Goal: Transaction & Acquisition: Subscribe to service/newsletter

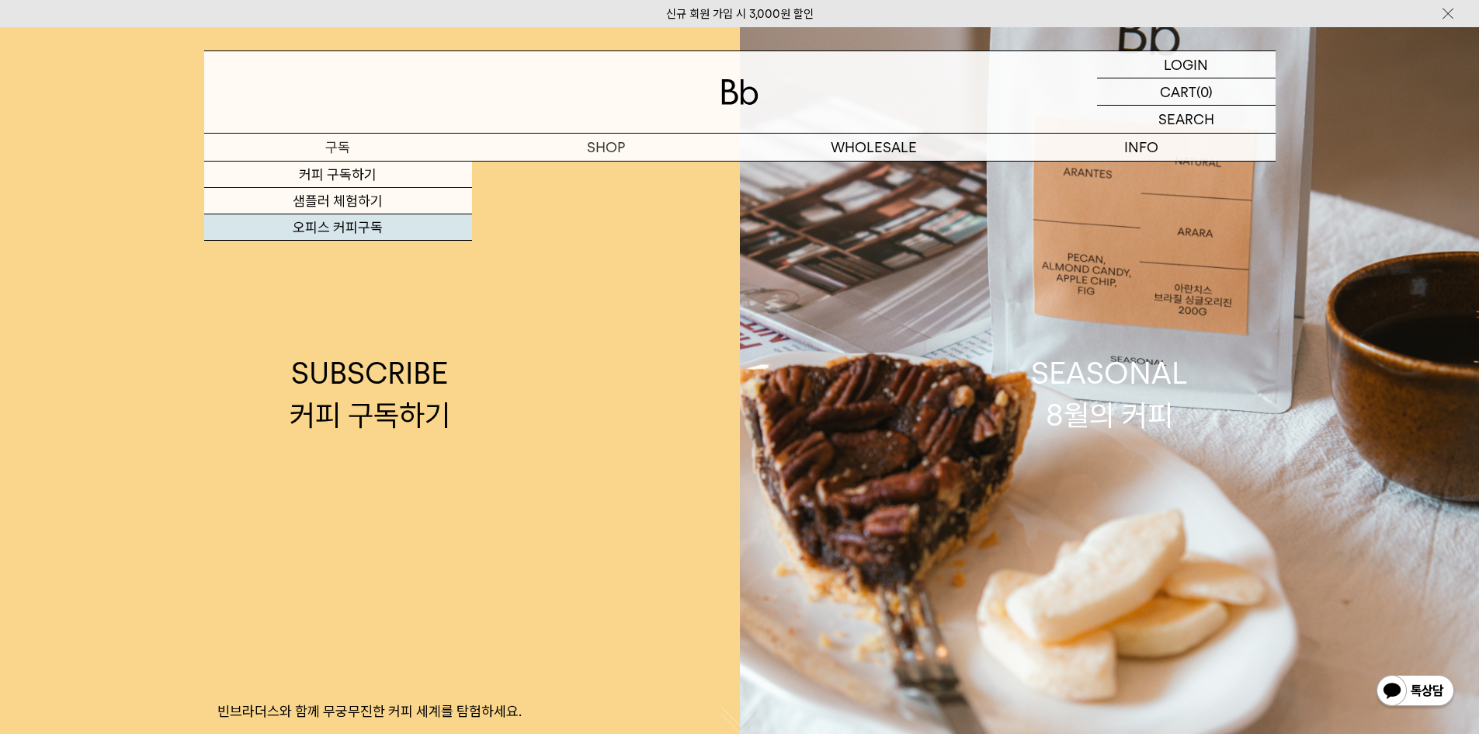
click at [389, 233] on link "오피스 커피구독" at bounding box center [338, 227] width 268 height 26
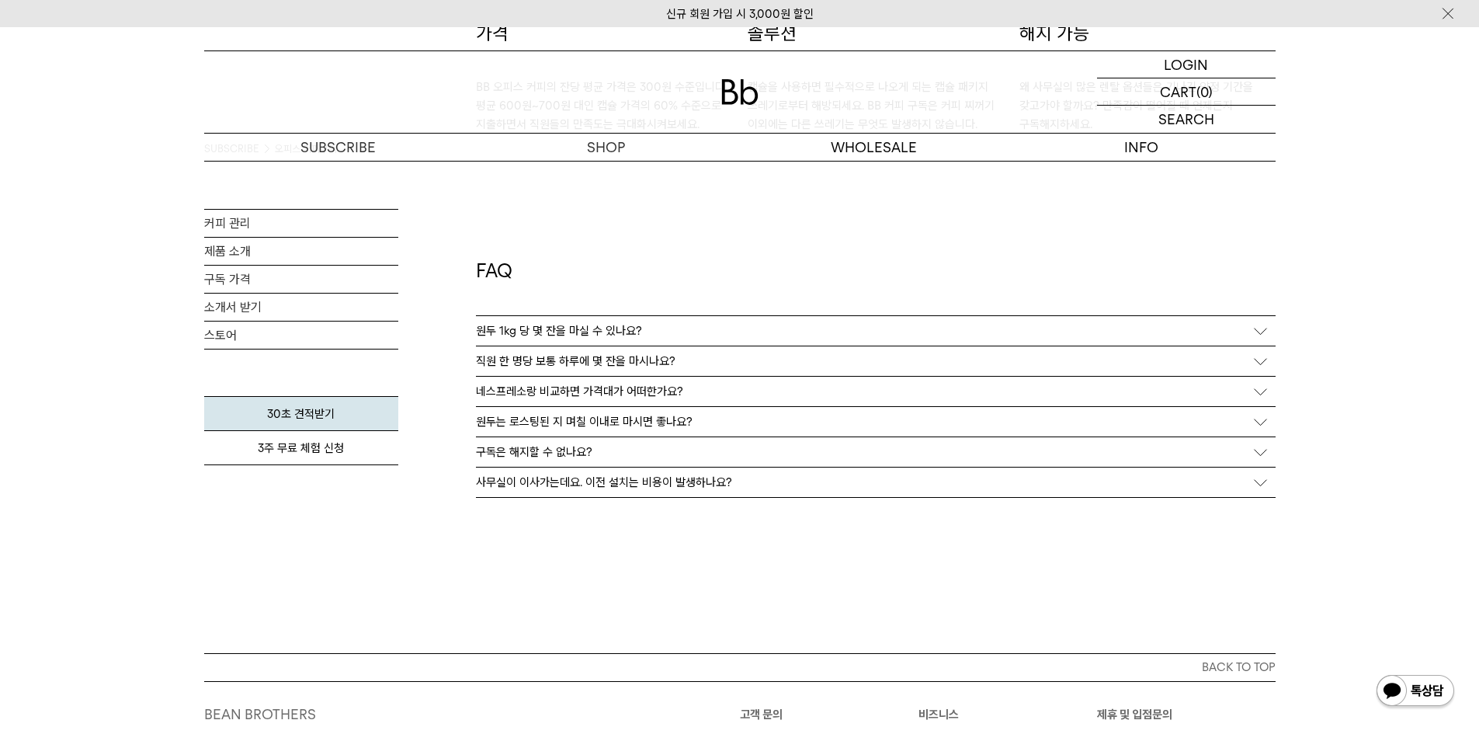
scroll to position [2795, 0]
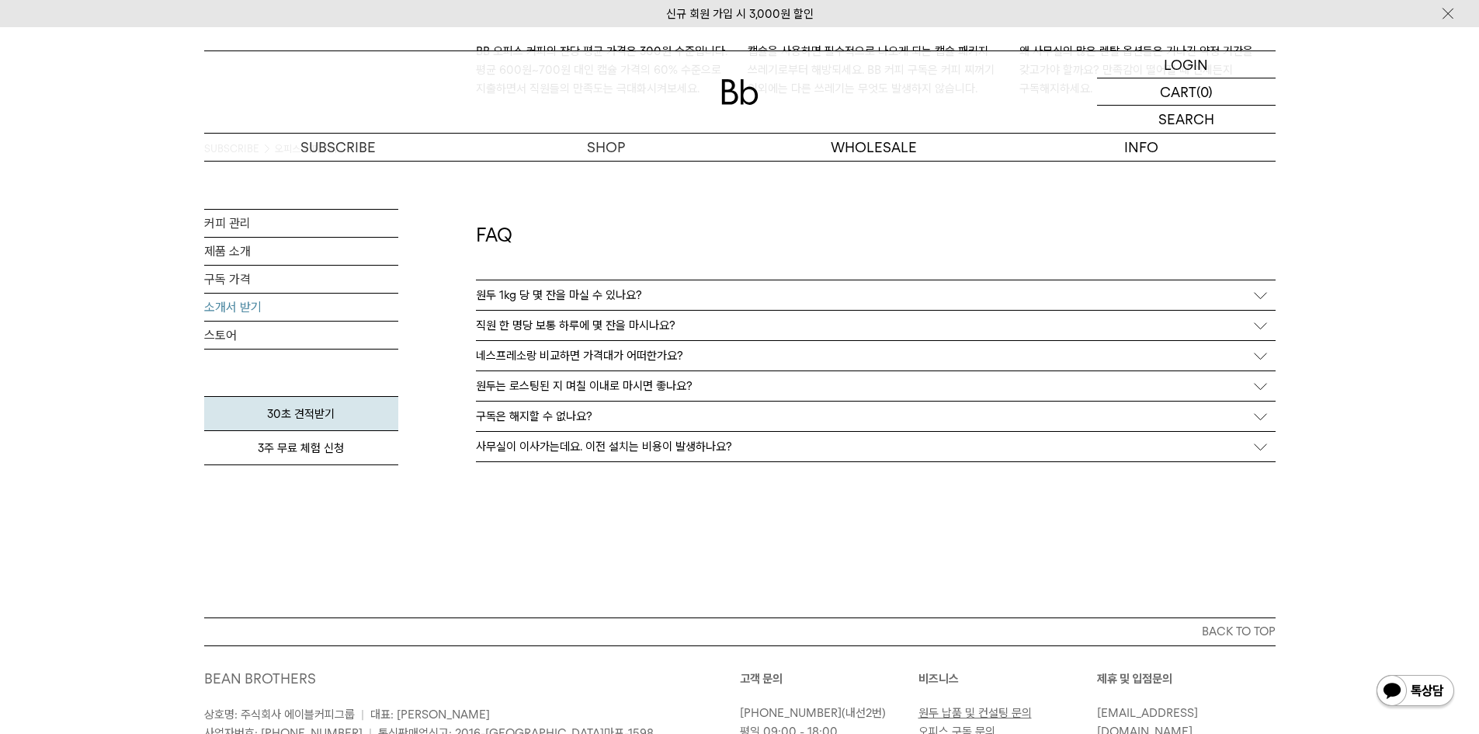
click at [250, 302] on link "소개서 받기" at bounding box center [301, 307] width 194 height 27
click at [240, 280] on link "구독 가격" at bounding box center [301, 279] width 194 height 27
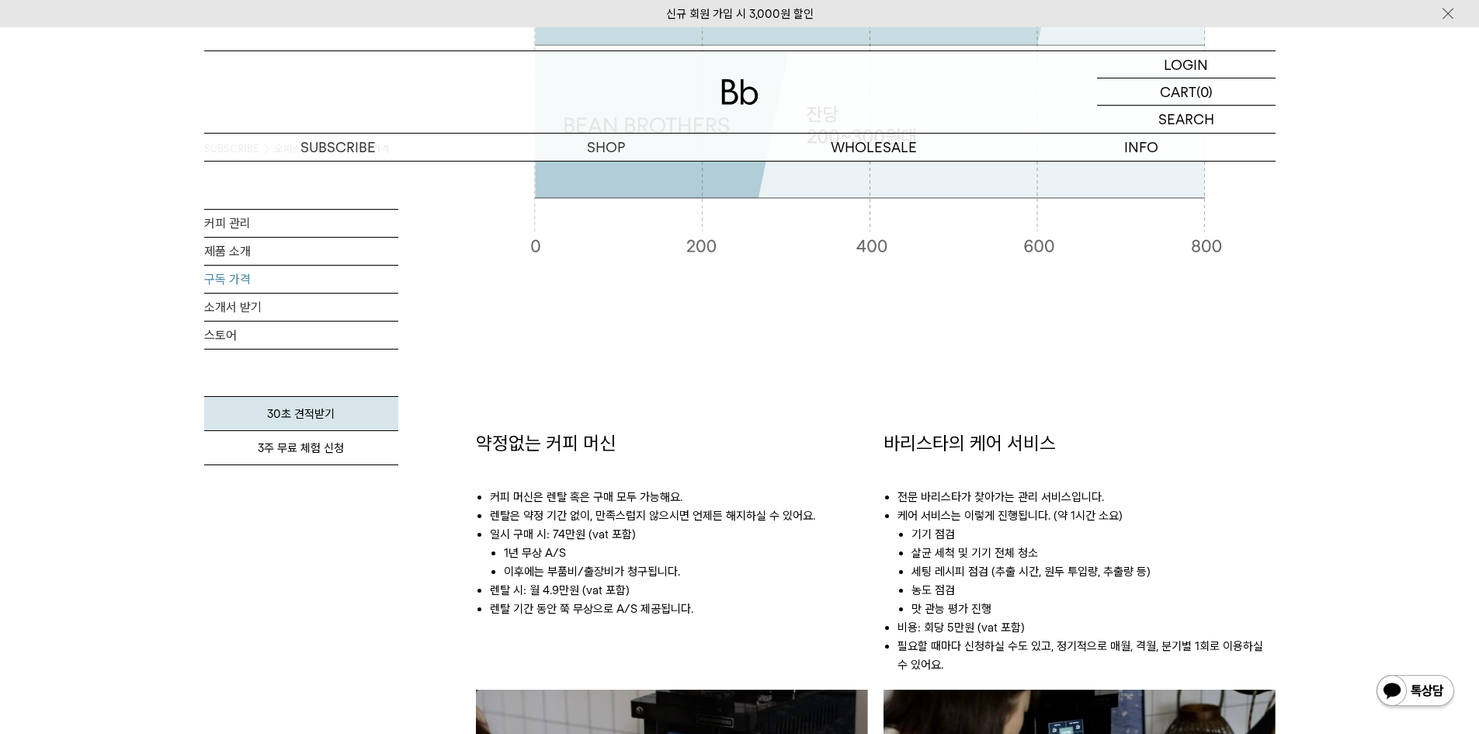
scroll to position [233, 0]
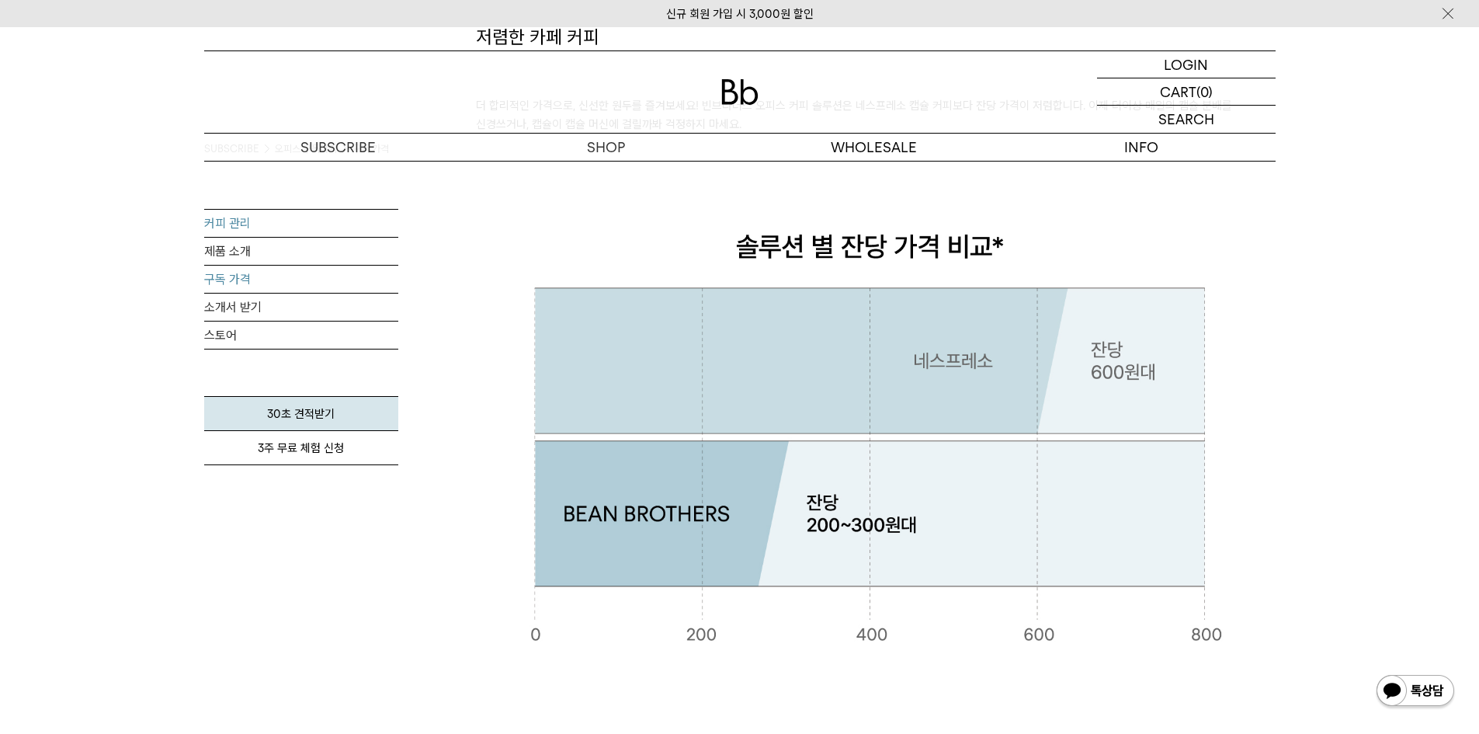
click at [252, 222] on link "커피 관리" at bounding box center [301, 223] width 194 height 27
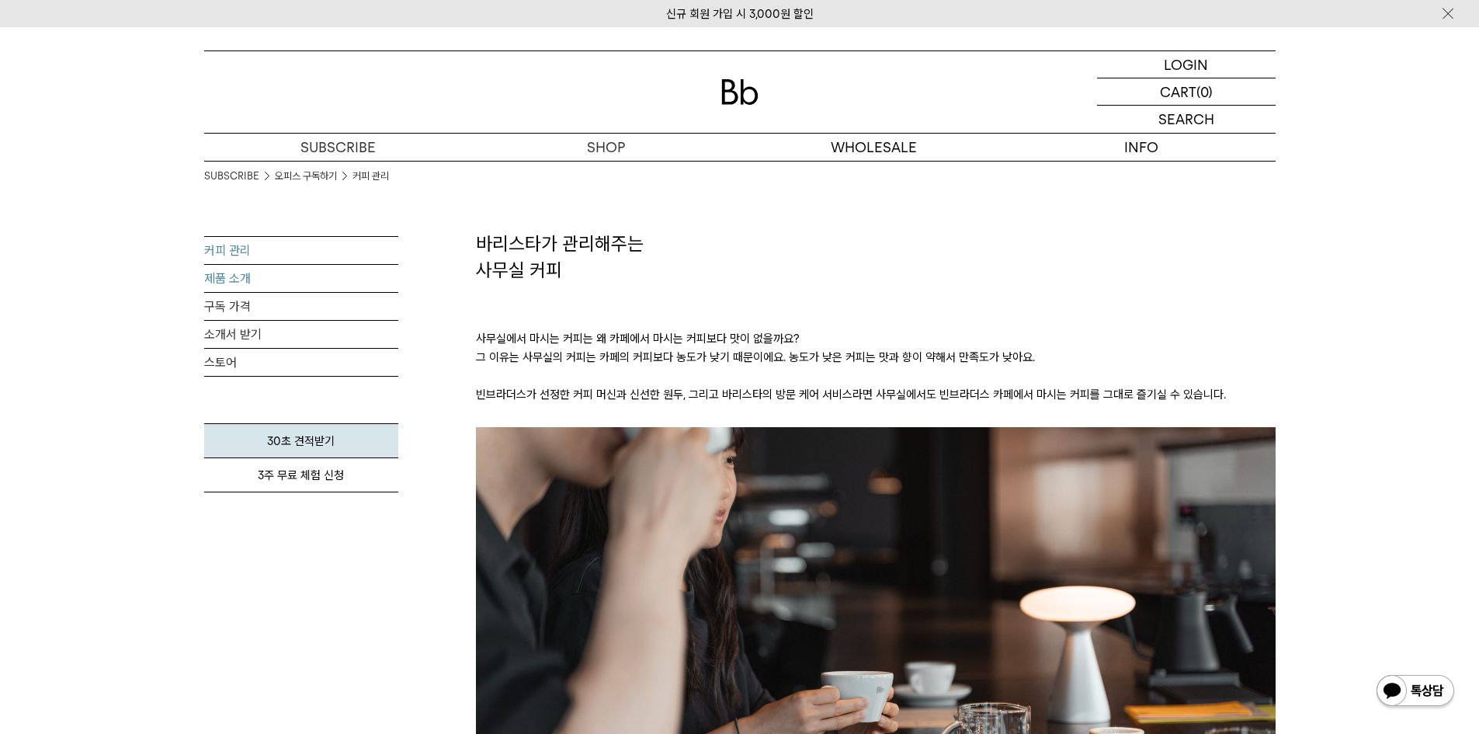
click at [231, 287] on link "제품 소개" at bounding box center [301, 278] width 194 height 27
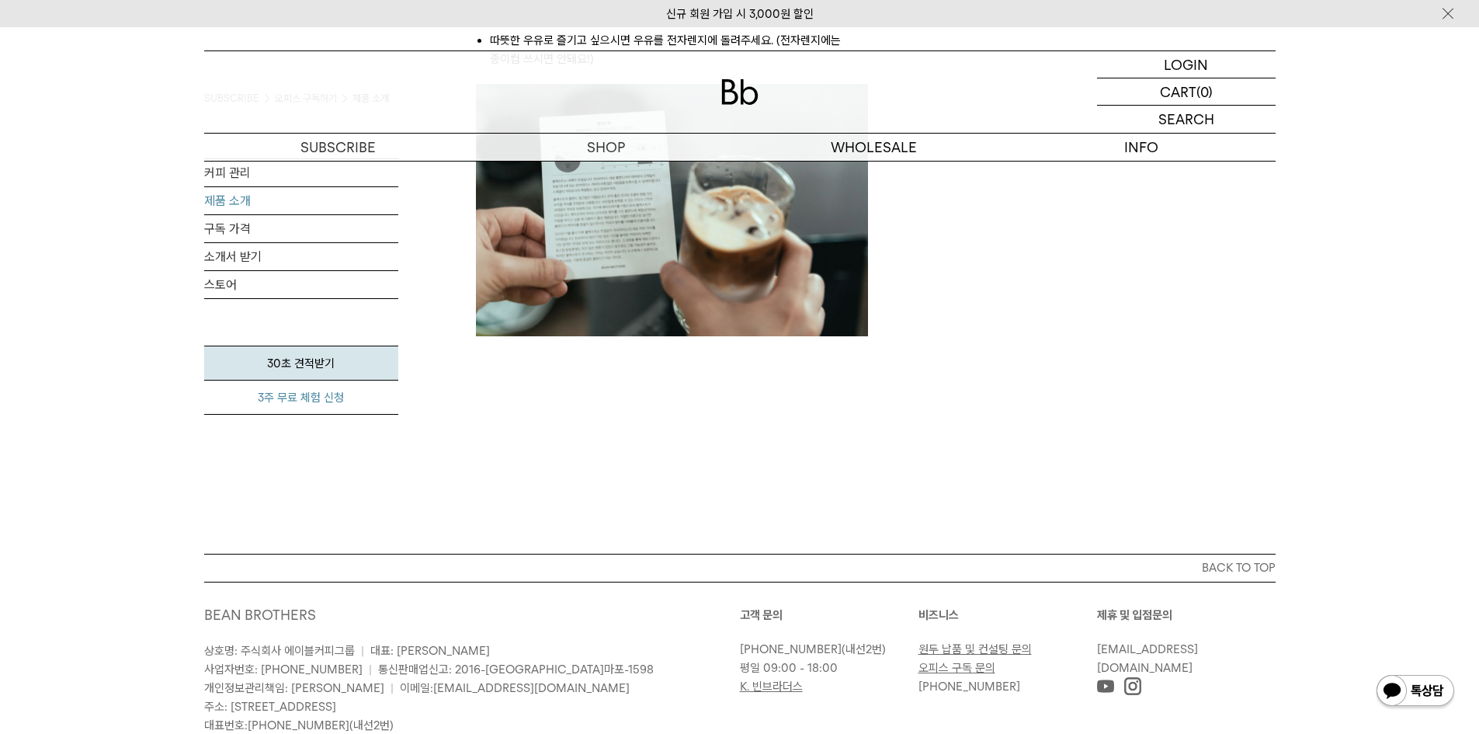
scroll to position [2019, 0]
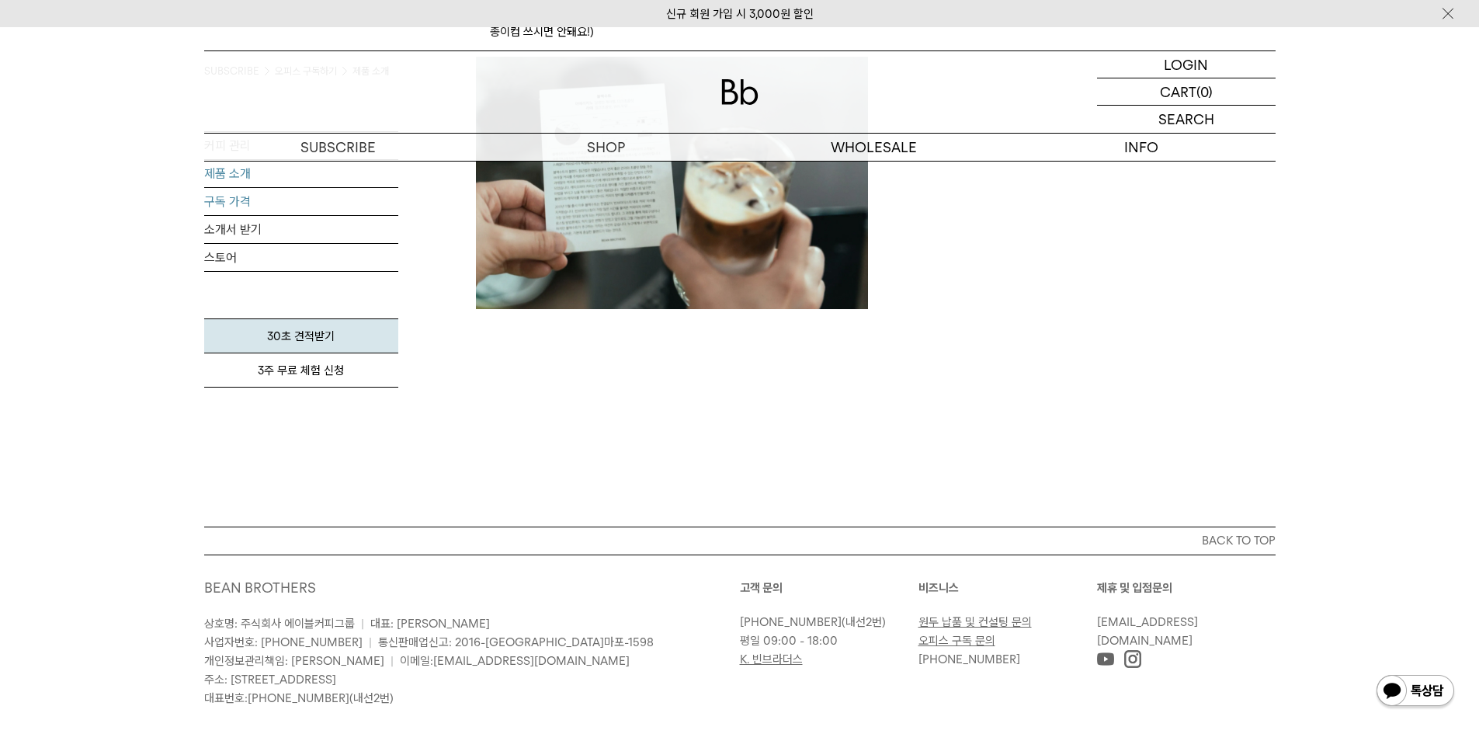
click at [234, 207] on link "구독 가격" at bounding box center [301, 200] width 194 height 27
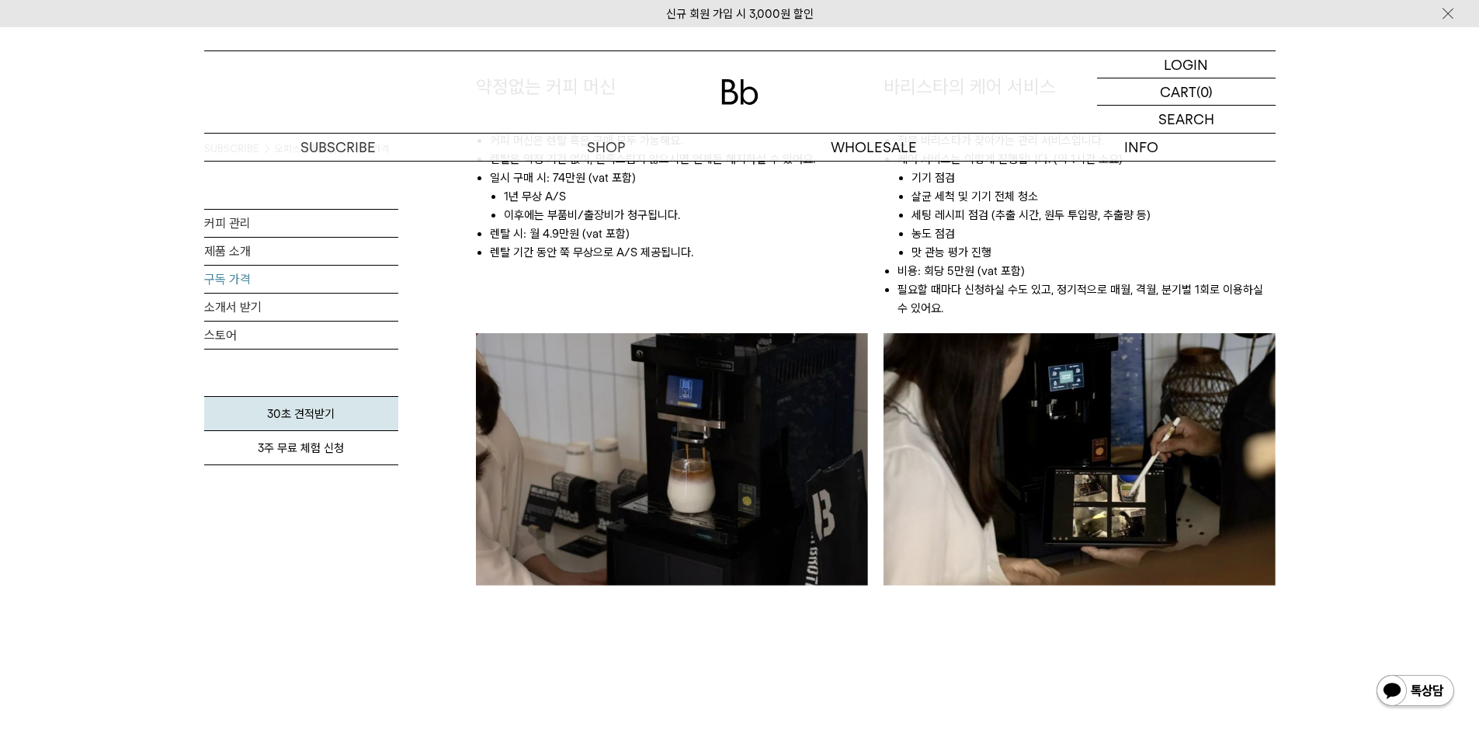
scroll to position [776, 0]
